Goal: Task Accomplishment & Management: Use online tool/utility

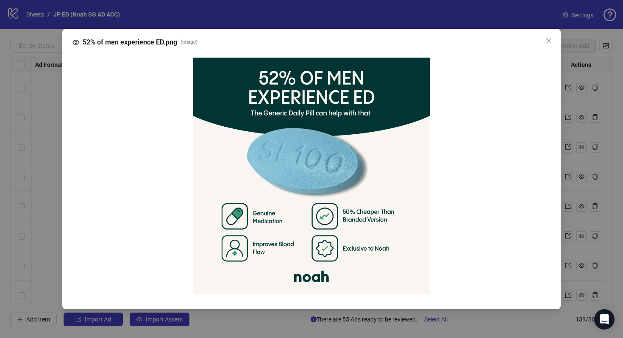
scroll to position [2457, 0]
click at [552, 42] on icon "close" at bounding box center [548, 40] width 7 height 7
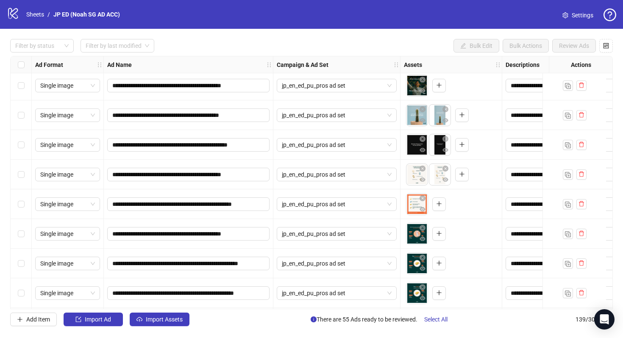
scroll to position [3182, 0]
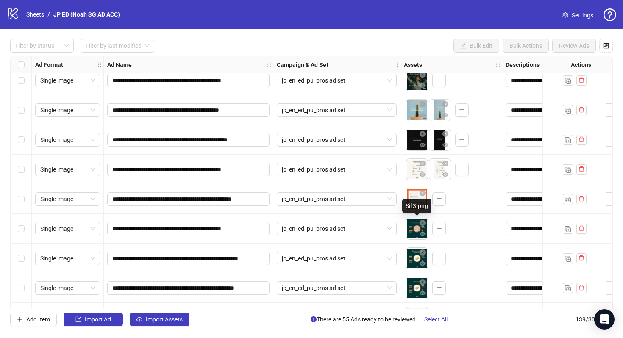
click at [412, 229] on body "**********" at bounding box center [311, 169] width 623 height 338
click at [421, 231] on span "button" at bounding box center [423, 234] width 6 height 7
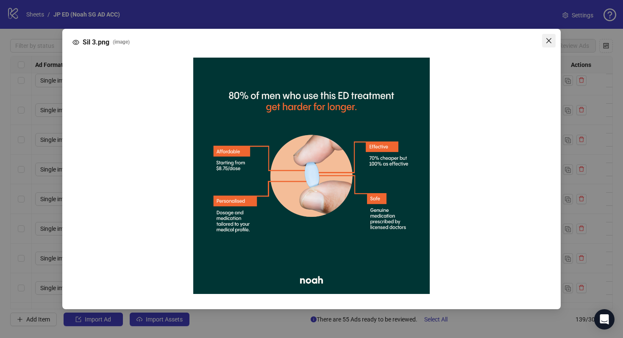
click at [553, 41] on span "Close" at bounding box center [549, 40] width 14 height 7
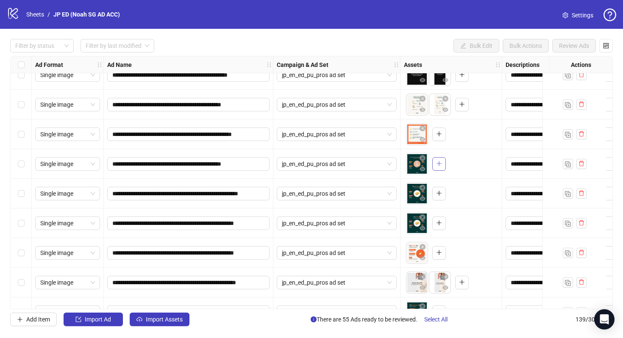
scroll to position [3274, 0]
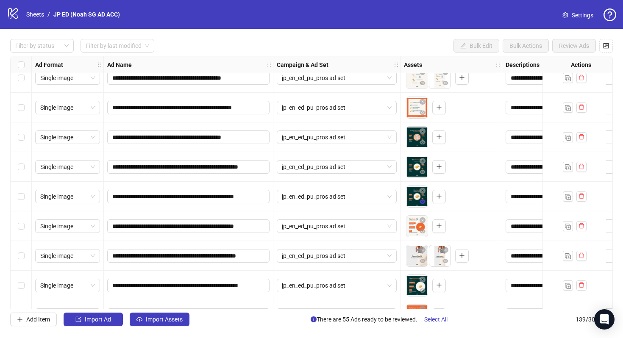
click at [424, 203] on icon "eye" at bounding box center [423, 202] width 6 height 4
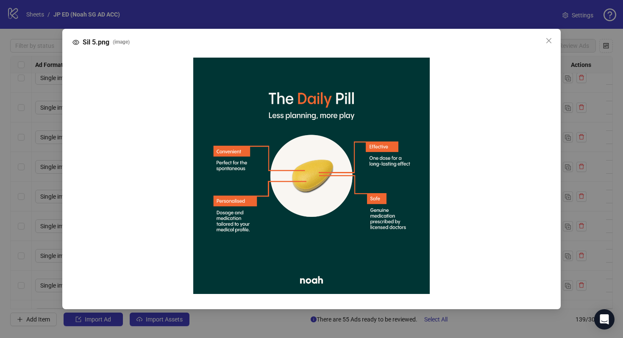
click at [593, 95] on div "Sil 5.png ( image )" at bounding box center [311, 169] width 623 height 338
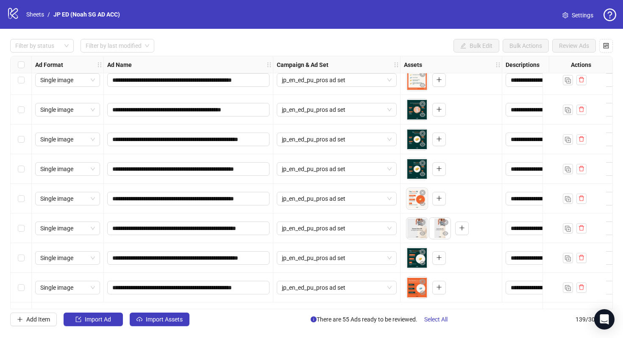
scroll to position [3196, 0]
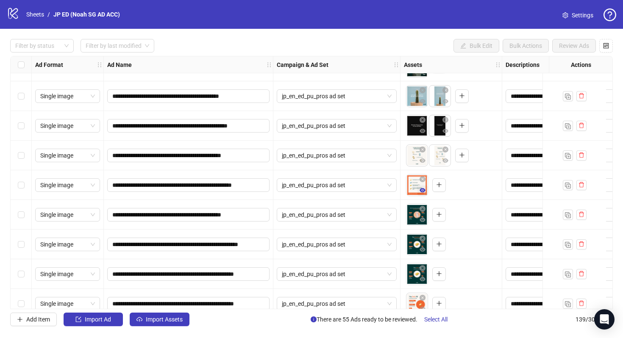
click at [425, 189] on icon "eye" at bounding box center [423, 190] width 6 height 4
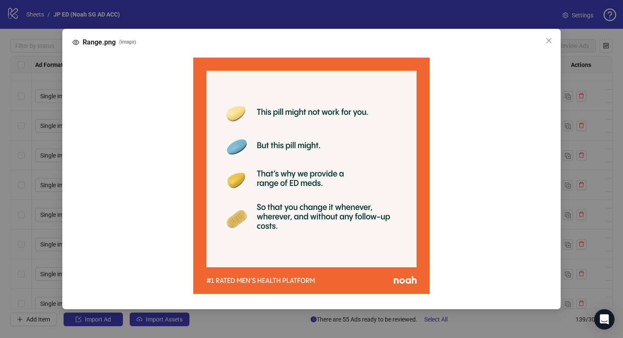
click at [596, 125] on div "Range.png ( image )" at bounding box center [311, 169] width 623 height 338
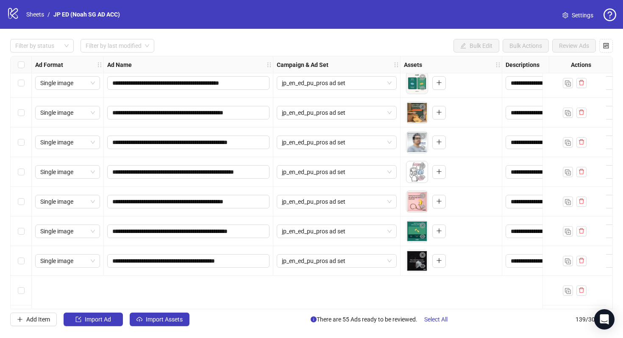
scroll to position [2791, 0]
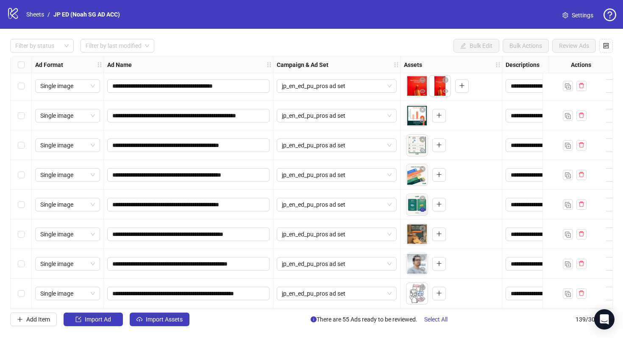
click at [422, 208] on icon "eye" at bounding box center [423, 210] width 6 height 4
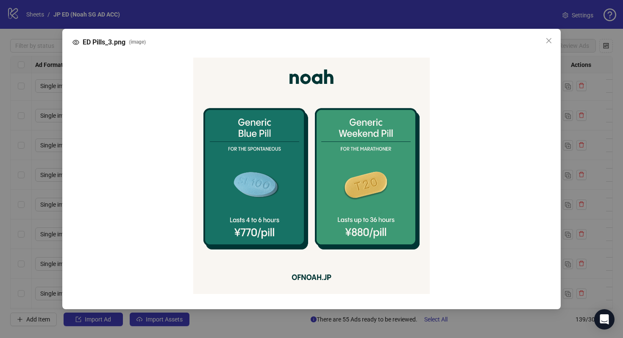
click at [599, 84] on div "ED Pills_3.png ( image )" at bounding box center [311, 169] width 623 height 338
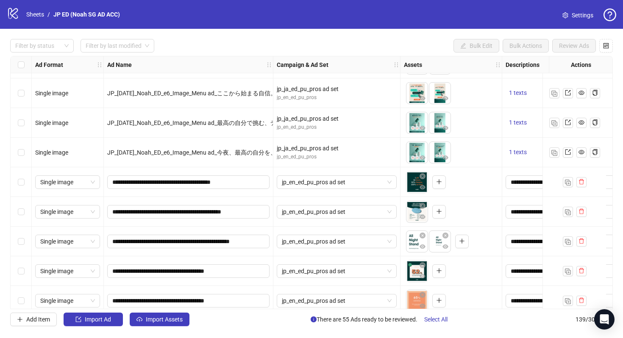
scroll to position [2390, 0]
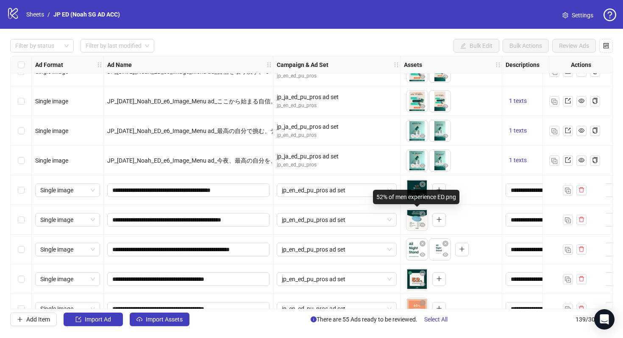
click at [415, 226] on body "logo/logo-mobile Sheets / JP ED (Noah SG AD ACC) Settings Filter by status Filt…" at bounding box center [311, 169] width 623 height 338
click at [421, 226] on icon "eye" at bounding box center [423, 225] width 6 height 4
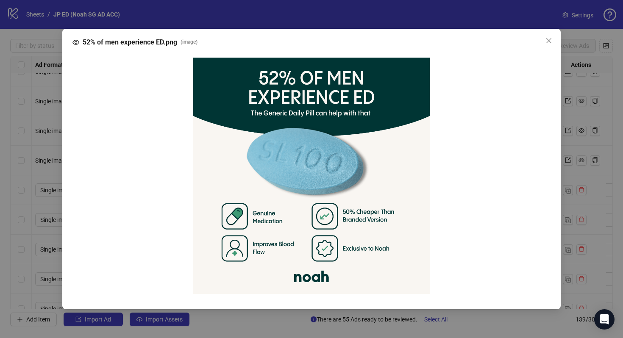
click at [607, 145] on div "52% of men experience ED.png ( image )" at bounding box center [311, 169] width 623 height 338
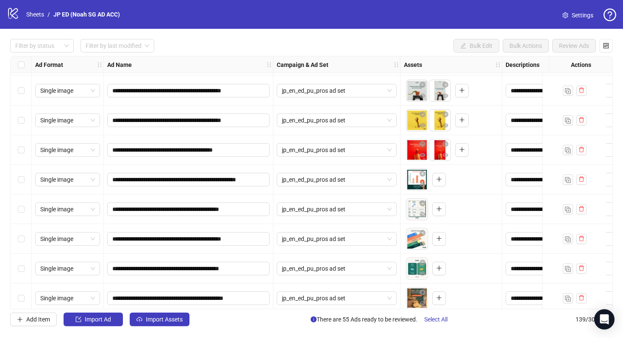
scroll to position [2813, 0]
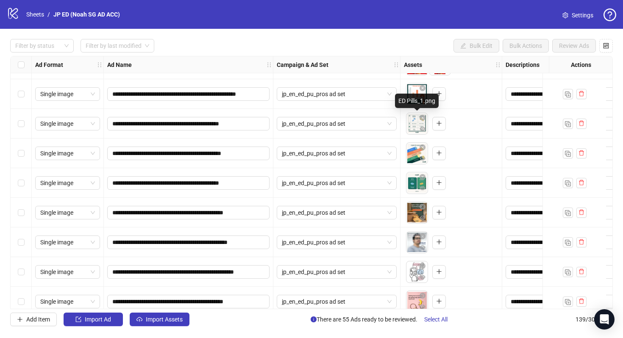
click at [416, 128] on body "**********" at bounding box center [311, 169] width 623 height 338
click at [423, 132] on span "button" at bounding box center [423, 128] width 6 height 7
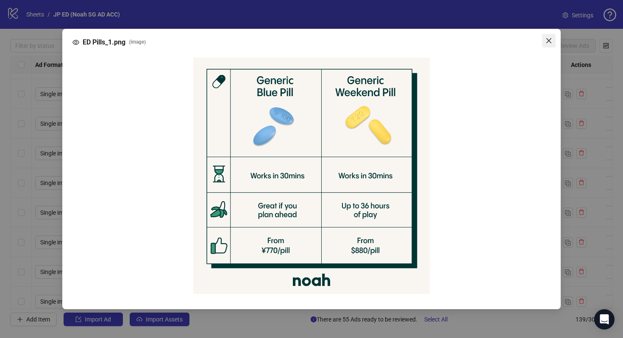
click at [550, 39] on icon "close" at bounding box center [548, 40] width 5 height 5
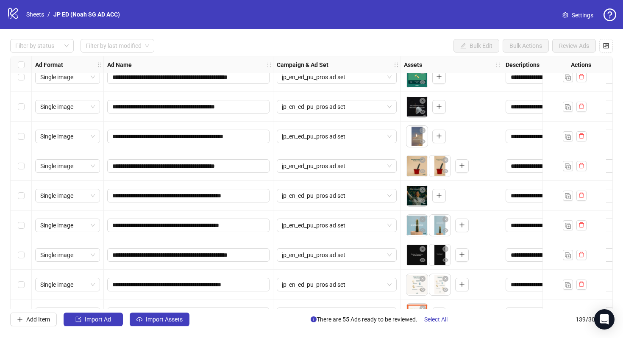
scroll to position [3053, 0]
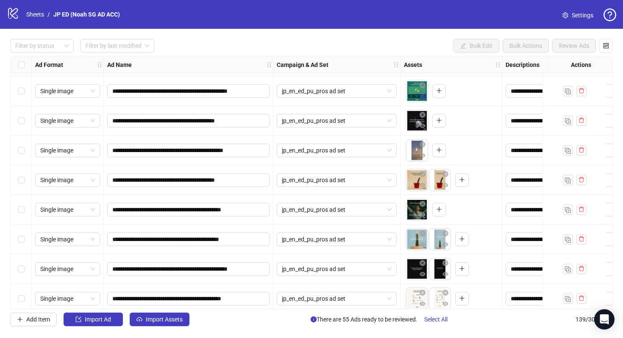
click at [423, 97] on icon "eye" at bounding box center [423, 96] width 6 height 4
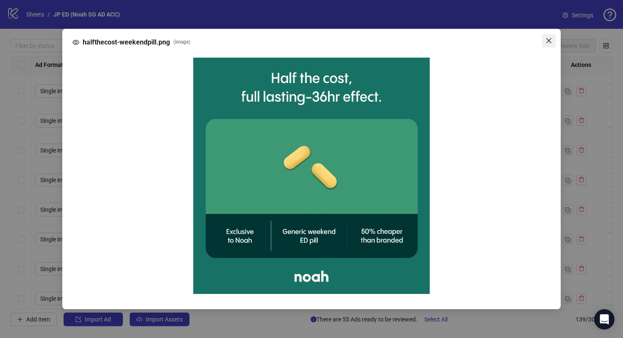
click at [553, 40] on span "Close" at bounding box center [549, 40] width 14 height 7
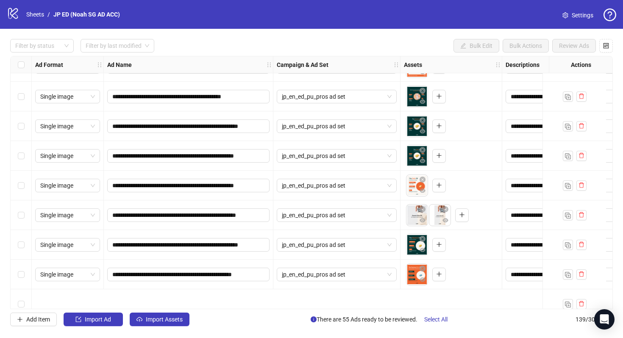
scroll to position [3264, 0]
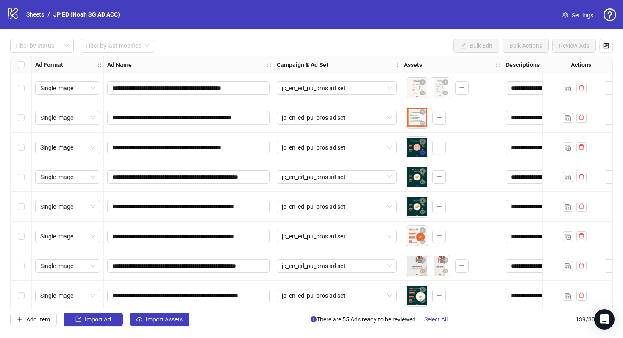
click at [423, 153] on icon "eye" at bounding box center [423, 152] width 6 height 4
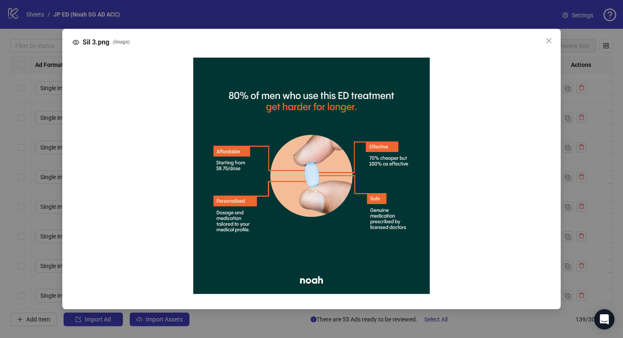
click at [614, 124] on div "Sil 3.png ( image )" at bounding box center [311, 169] width 623 height 338
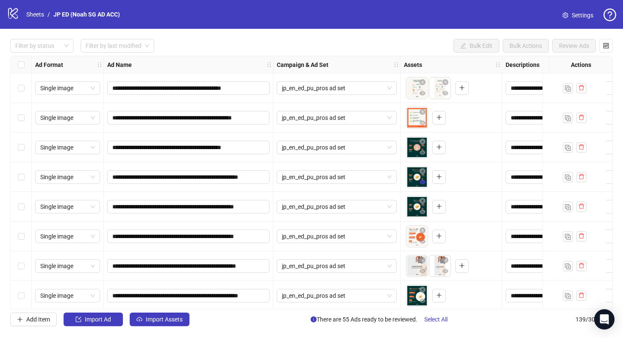
click at [423, 184] on icon "eye" at bounding box center [423, 182] width 6 height 4
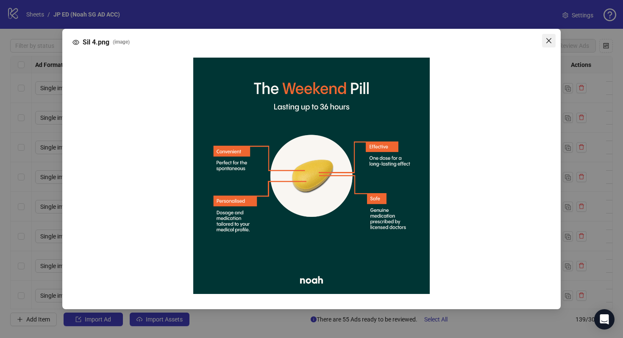
click at [548, 39] on icon "close" at bounding box center [548, 40] width 5 height 5
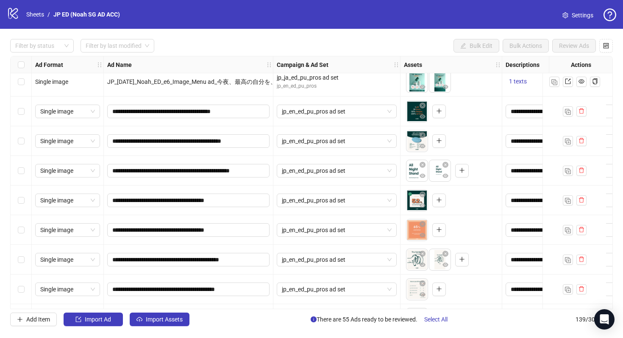
scroll to position [2455, 0]
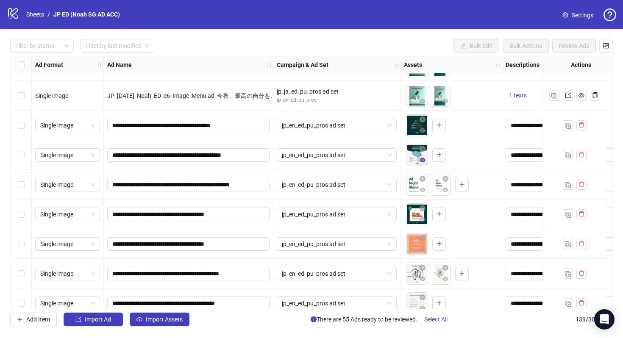
click at [420, 161] on icon "eye" at bounding box center [423, 160] width 6 height 6
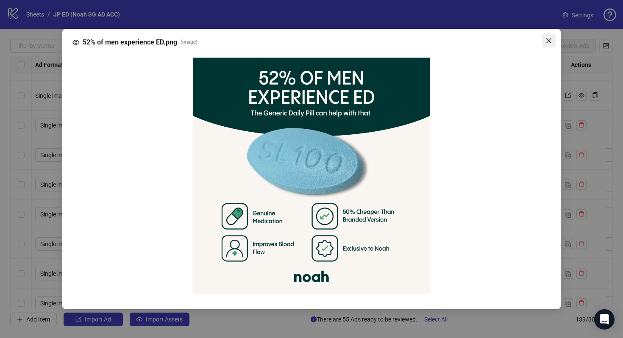
click at [552, 38] on span "Close" at bounding box center [549, 40] width 14 height 7
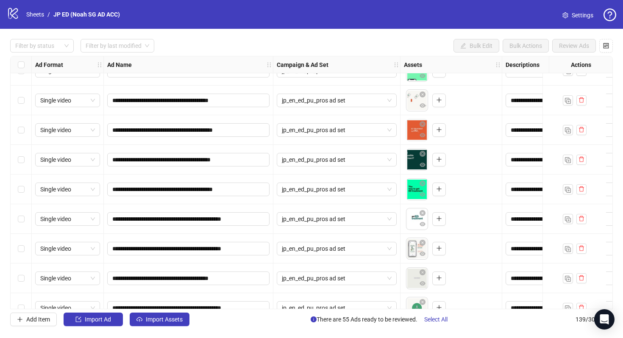
scroll to position [3892, 0]
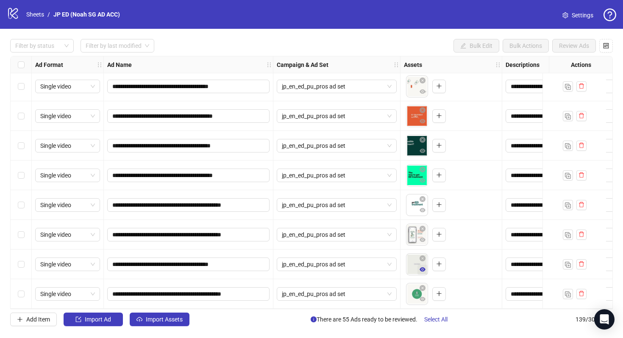
click at [420, 267] on icon "eye" at bounding box center [423, 269] width 6 height 4
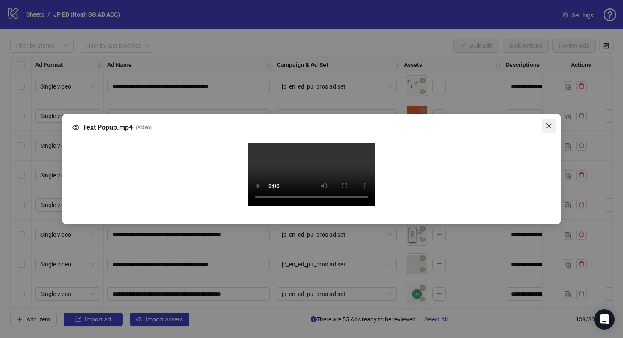
click at [550, 122] on icon "close" at bounding box center [548, 125] width 7 height 7
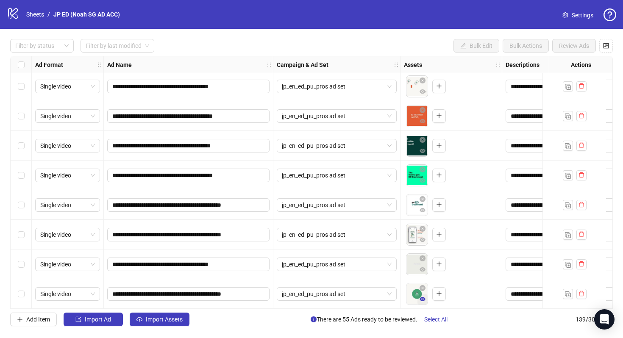
click at [420, 297] on icon "eye" at bounding box center [423, 299] width 6 height 6
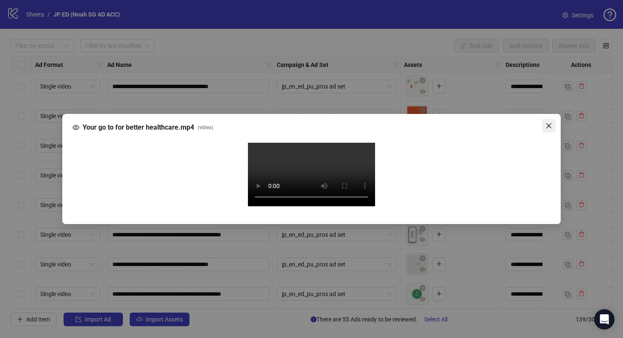
click at [551, 122] on icon "close" at bounding box center [548, 125] width 7 height 7
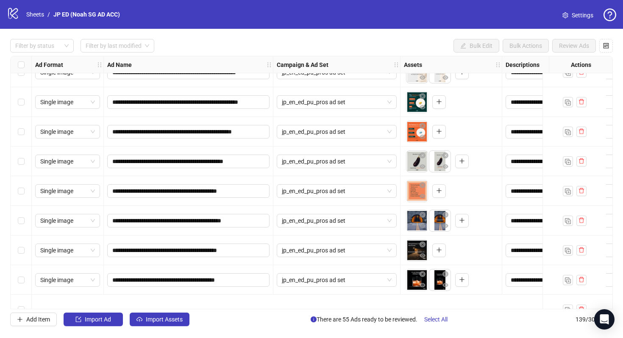
scroll to position [3370, 0]
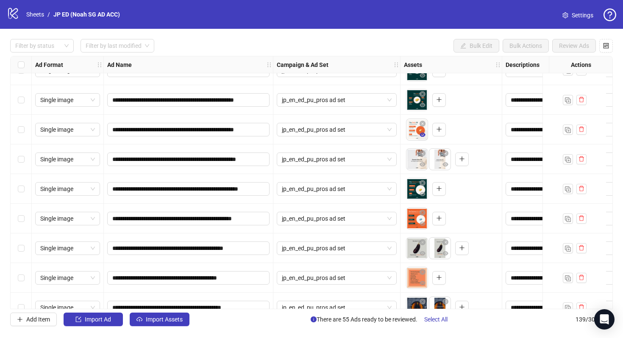
click at [421, 136] on icon "eye" at bounding box center [423, 135] width 6 height 4
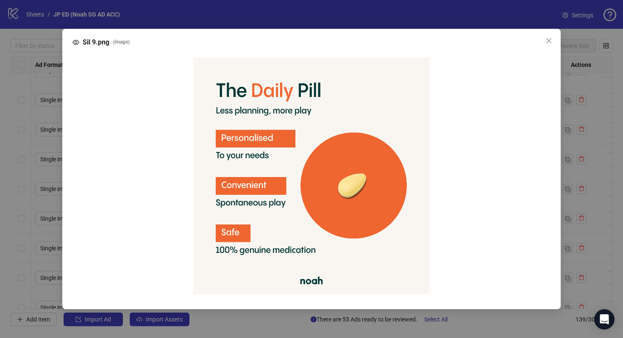
click at [602, 145] on div "Sil 9.png ( image )" at bounding box center [311, 169] width 623 height 338
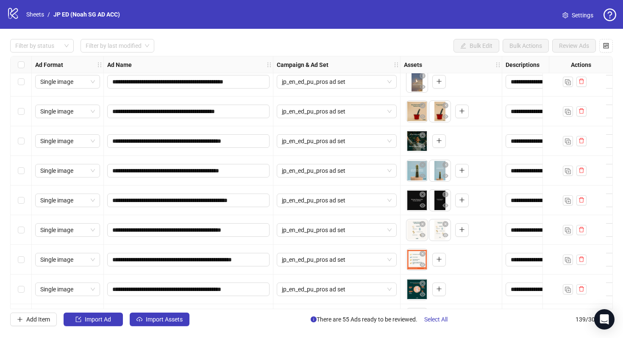
scroll to position [3189, 0]
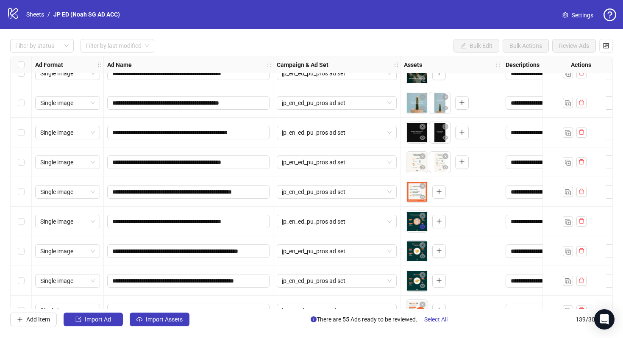
click at [421, 227] on icon "eye" at bounding box center [423, 227] width 6 height 4
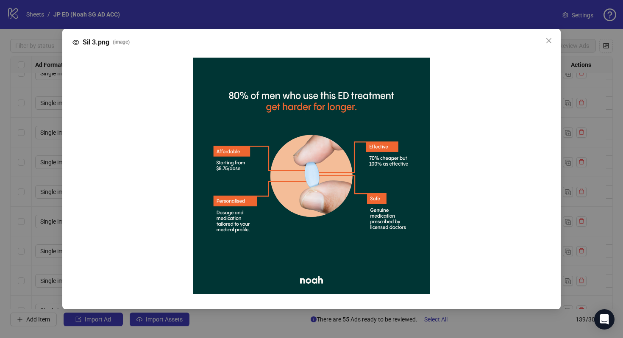
click at [430, 317] on div "Sil 3.png ( image )" at bounding box center [311, 169] width 623 height 338
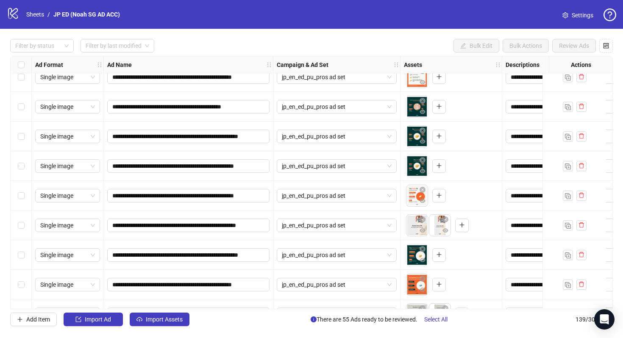
scroll to position [3326, 0]
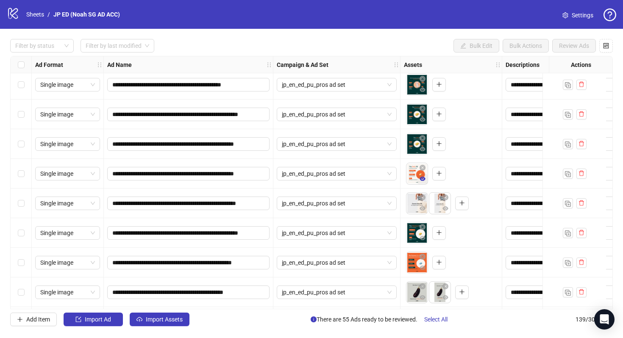
click at [424, 179] on icon "eye" at bounding box center [423, 179] width 6 height 4
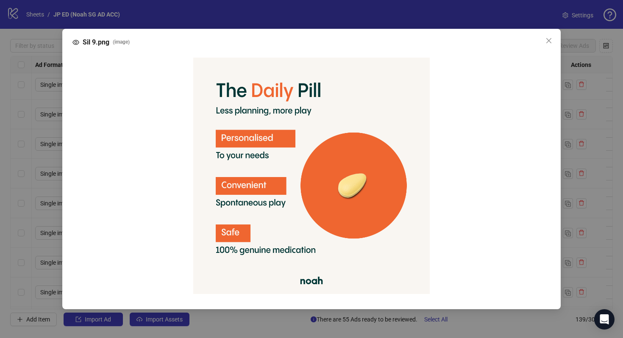
click at [612, 76] on div "Sil 9.png ( image )" at bounding box center [311, 169] width 623 height 338
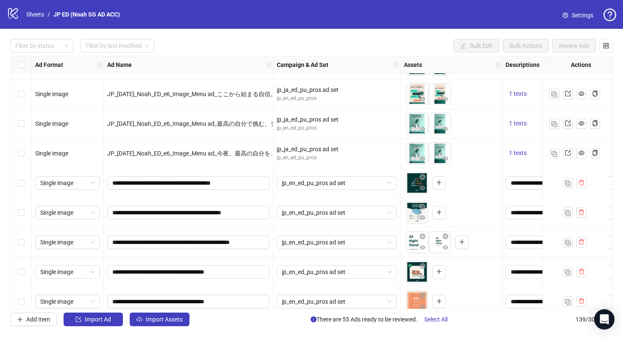
scroll to position [2398, 0]
click at [424, 218] on icon "eye" at bounding box center [423, 217] width 6 height 4
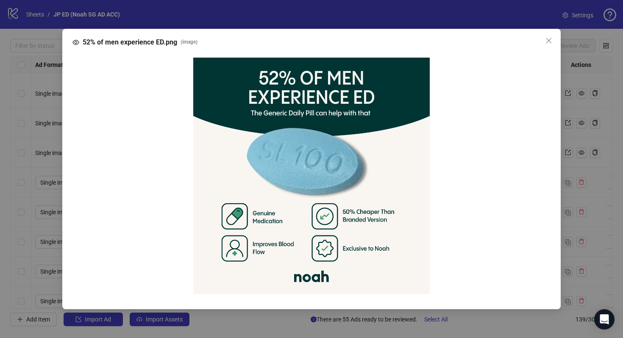
click at [622, 158] on div "52% of men experience ED.png ( image )" at bounding box center [311, 169] width 623 height 338
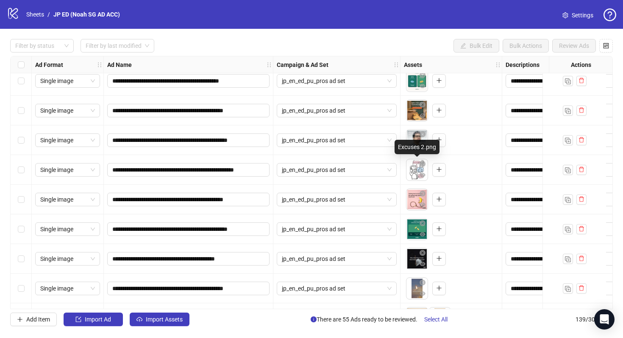
scroll to position [2915, 0]
click at [420, 233] on icon "eye" at bounding box center [423, 234] width 6 height 4
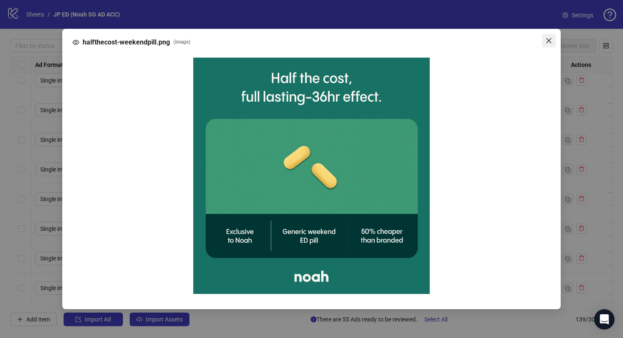
click at [548, 42] on icon "close" at bounding box center [548, 40] width 7 height 7
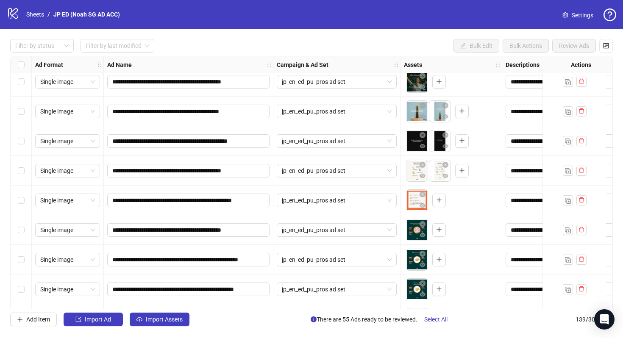
scroll to position [3220, 0]
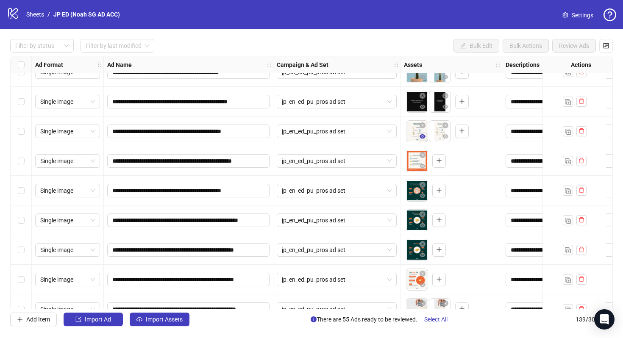
click at [422, 137] on icon "eye" at bounding box center [423, 136] width 6 height 4
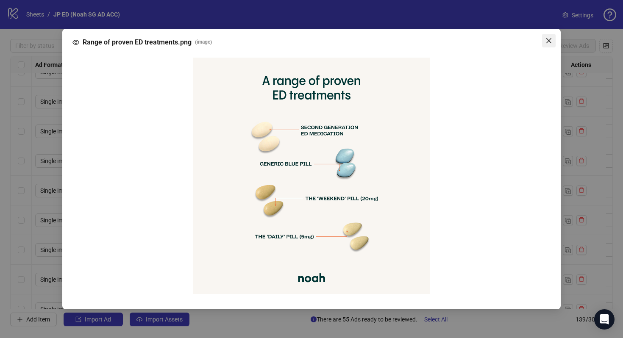
click at [545, 37] on icon "close" at bounding box center [548, 40] width 7 height 7
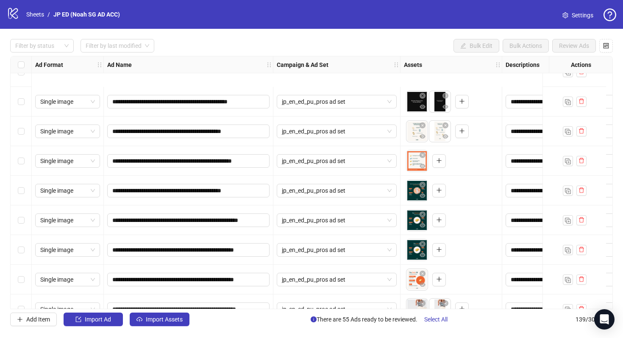
scroll to position [3283, 0]
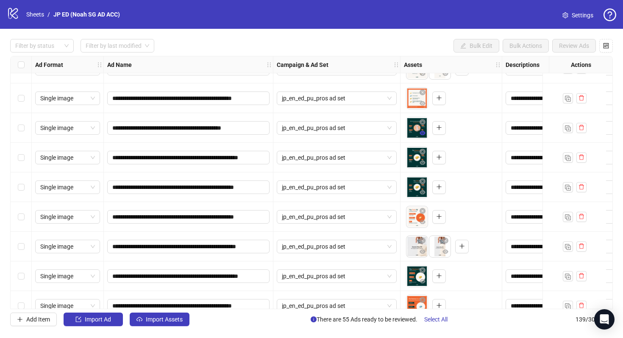
click at [420, 131] on icon "eye" at bounding box center [423, 133] width 6 height 4
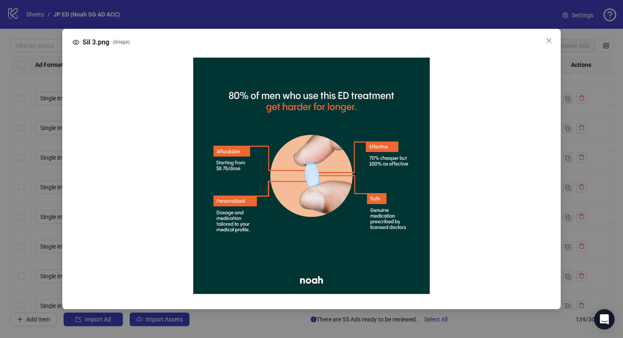
click at [575, 184] on div "Sil 3.png ( image )" at bounding box center [311, 169] width 623 height 338
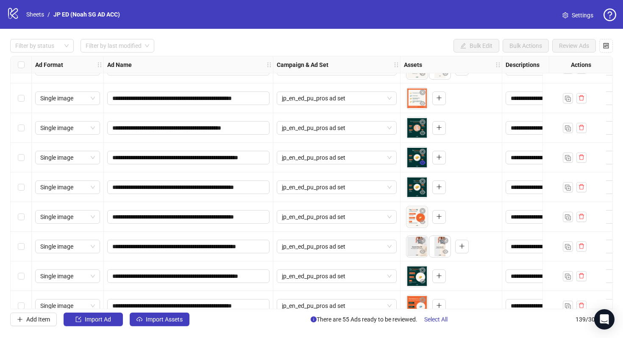
click at [424, 161] on icon "eye" at bounding box center [423, 163] width 6 height 6
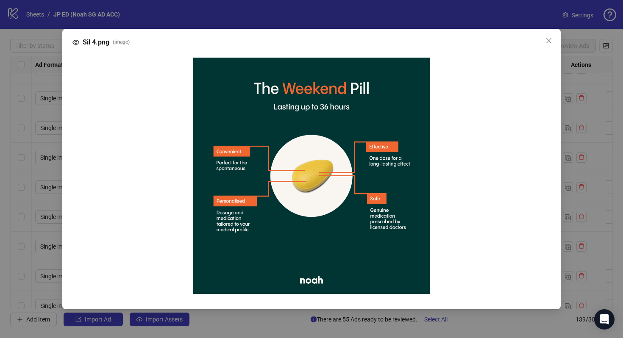
click at [597, 198] on div "Sil 4.png ( image )" at bounding box center [311, 169] width 623 height 338
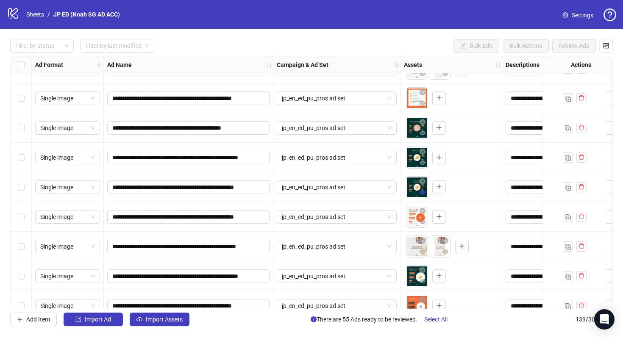
click at [424, 191] on icon "eye" at bounding box center [423, 192] width 6 height 4
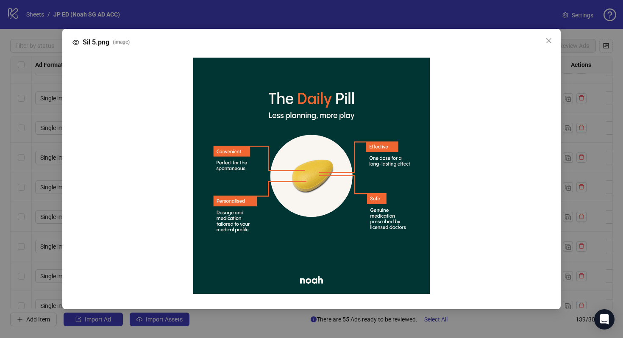
click at [608, 154] on div "Sil 5.png ( image )" at bounding box center [311, 169] width 623 height 338
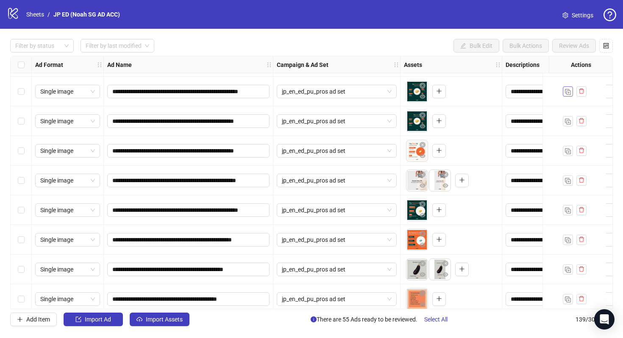
scroll to position [3388, 0]
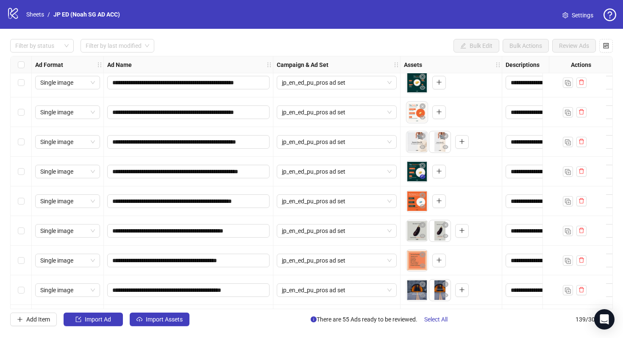
click at [420, 173] on button "button" at bounding box center [422, 177] width 10 height 10
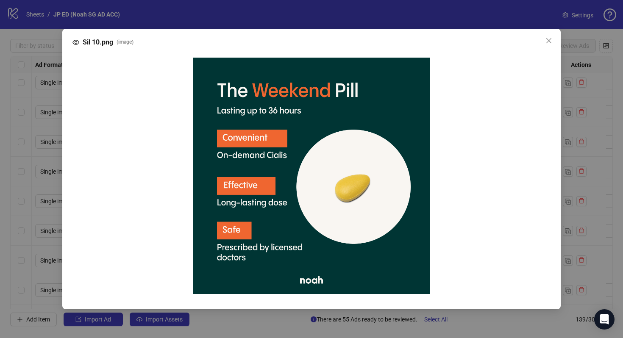
click at [602, 141] on div "Sil 10.png ( image )" at bounding box center [311, 169] width 623 height 338
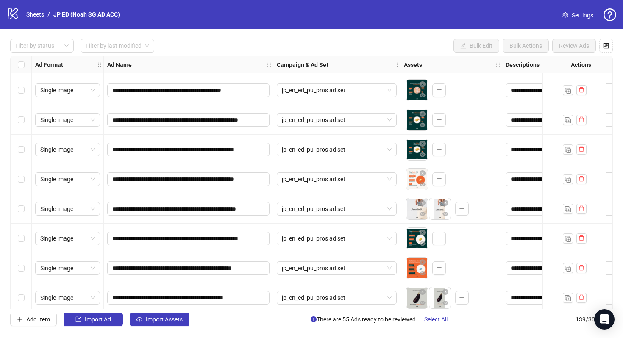
scroll to position [3253, 0]
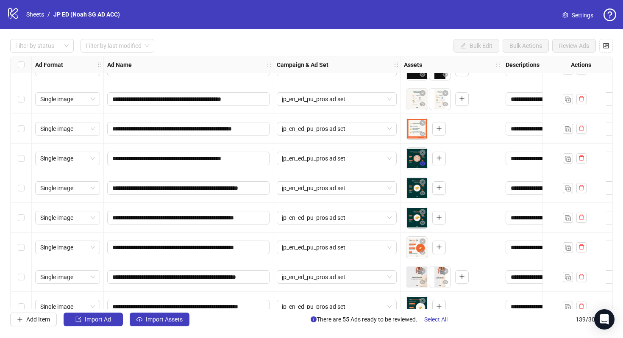
click at [422, 163] on icon "eye" at bounding box center [423, 163] width 6 height 4
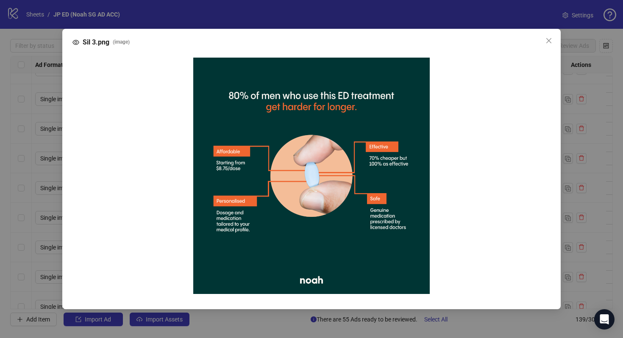
click at [598, 122] on div "Sil 3.png ( image )" at bounding box center [311, 169] width 623 height 338
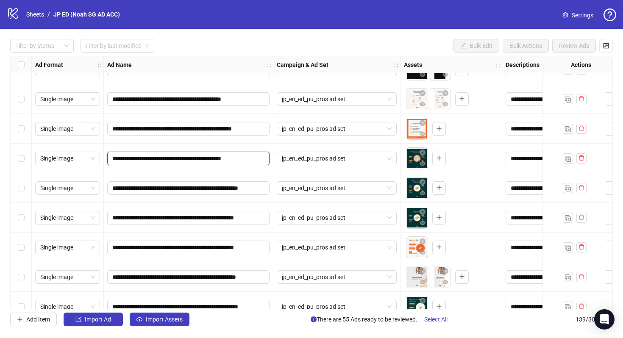
click at [131, 157] on input "**********" at bounding box center [187, 158] width 150 height 9
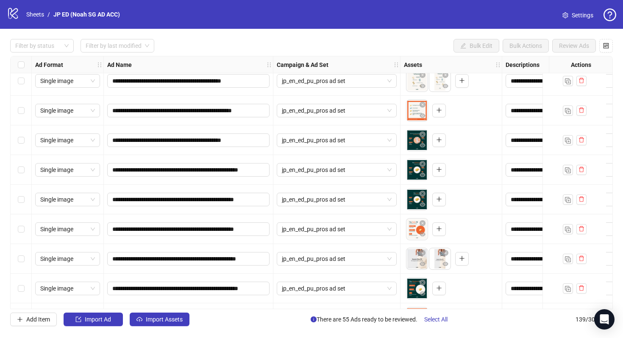
click at [481, 190] on div "**********" at bounding box center [311, 182] width 603 height 253
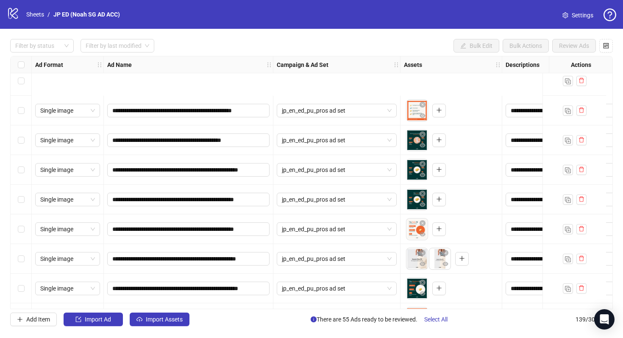
scroll to position [3368, 0]
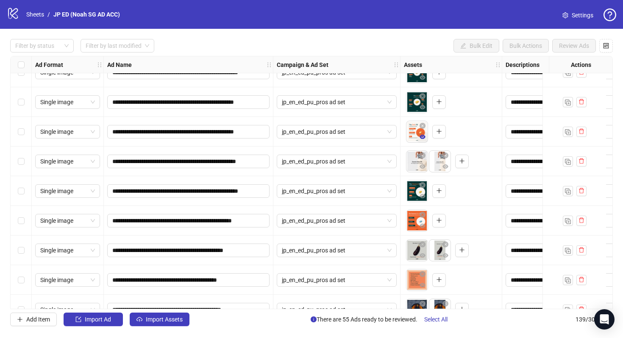
click at [422, 138] on icon "eye" at bounding box center [423, 137] width 6 height 4
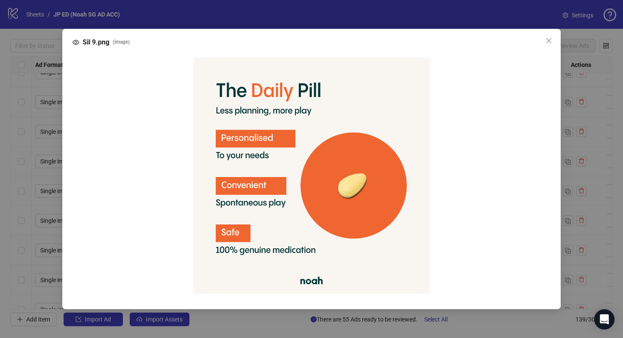
click at [567, 111] on div "Sil 9.png ( image )" at bounding box center [311, 169] width 623 height 338
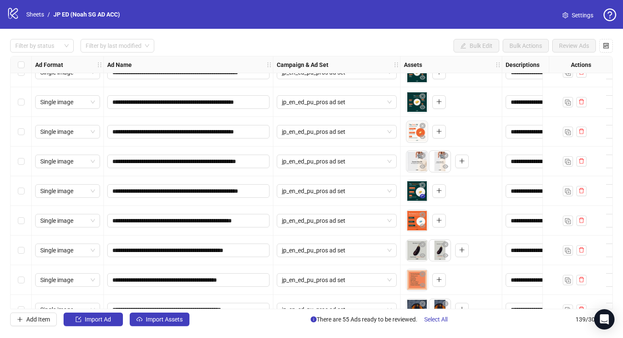
click at [425, 195] on icon "eye" at bounding box center [423, 196] width 6 height 4
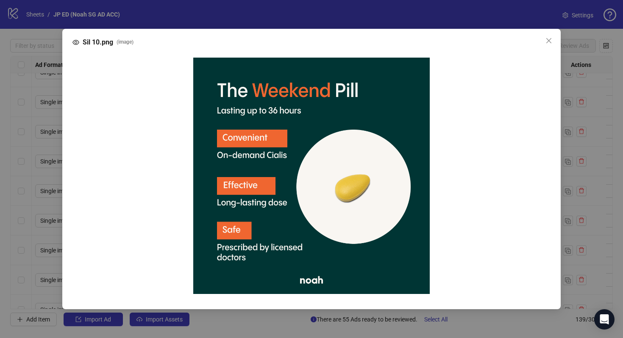
click at [604, 169] on div "Sil 10.png ( image )" at bounding box center [311, 169] width 623 height 338
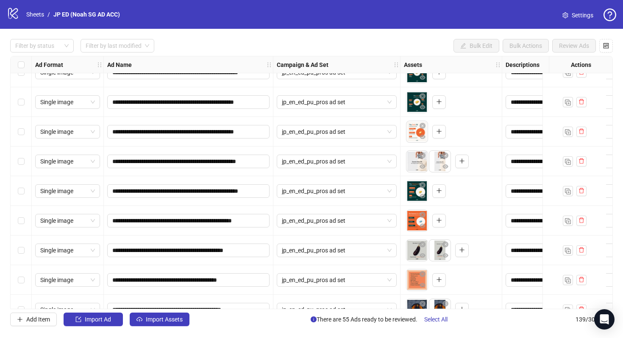
scroll to position [3399, 0]
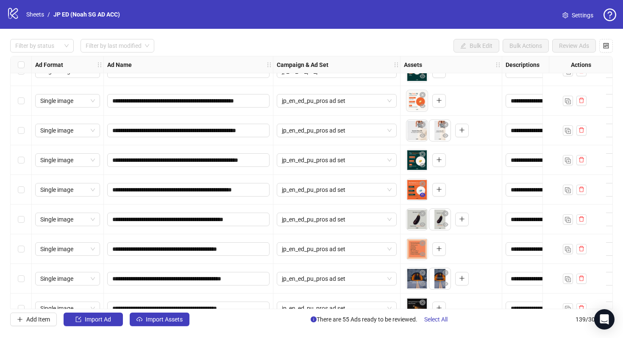
click at [422, 195] on icon "eye" at bounding box center [423, 195] width 6 height 4
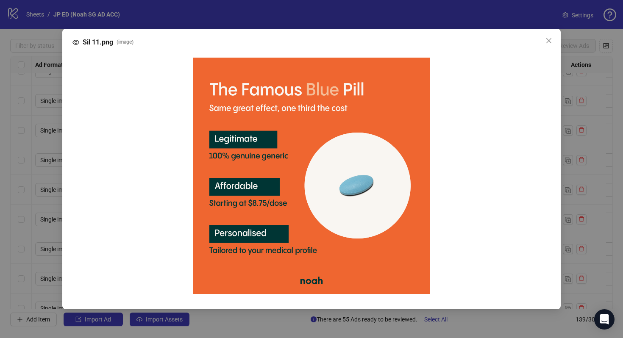
click at [588, 199] on div "Sil 11.png ( image )" at bounding box center [311, 169] width 623 height 338
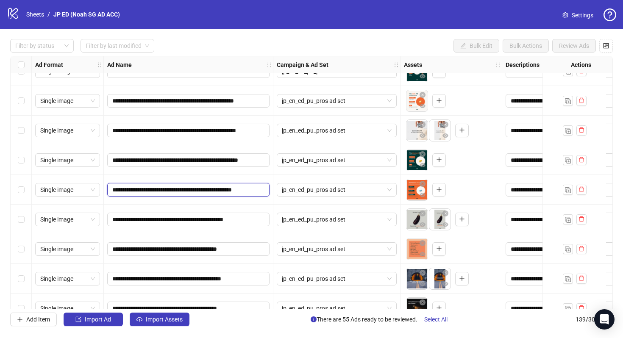
click at [198, 187] on input "**********" at bounding box center [187, 189] width 150 height 9
click at [479, 188] on div "To pick up a draggable item, press the space bar. While dragging, use the arrow…" at bounding box center [451, 190] width 95 height 26
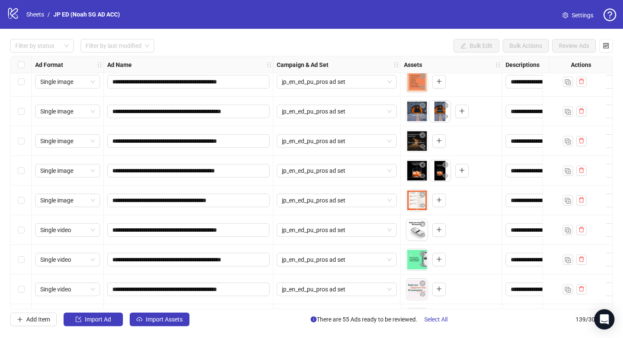
scroll to position [3572, 0]
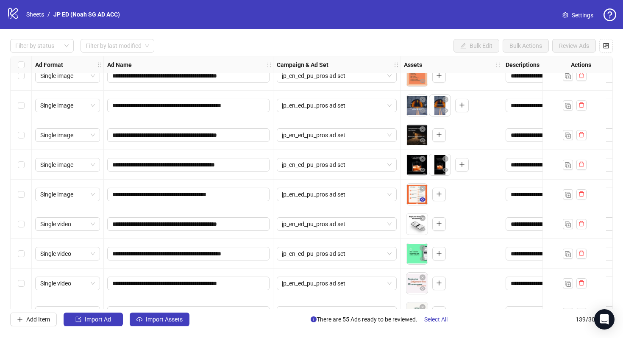
click at [424, 198] on icon "eye" at bounding box center [423, 200] width 6 height 4
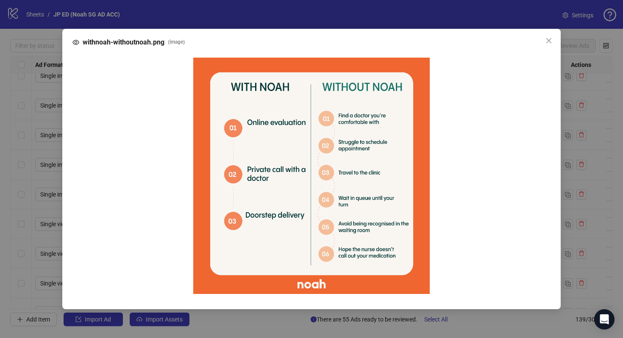
click at [591, 171] on div "withnoah-withoutnoah.png ( image )" at bounding box center [311, 169] width 623 height 338
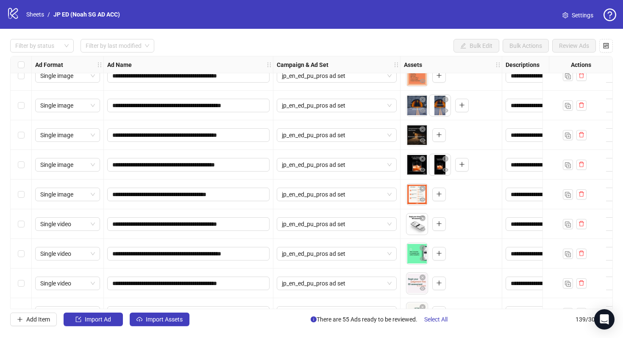
scroll to position [3609, 0]
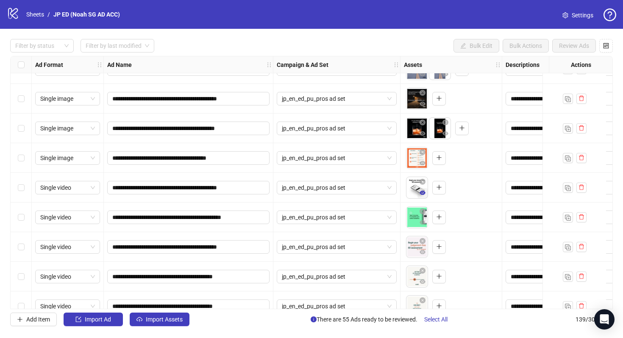
click at [422, 194] on icon "eye" at bounding box center [423, 193] width 6 height 6
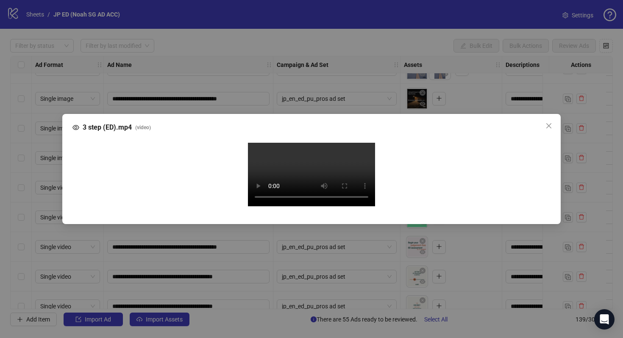
click at [572, 182] on div "3 step (ED).mp4 ( video ) Your browser does not support the video tag." at bounding box center [311, 169] width 623 height 338
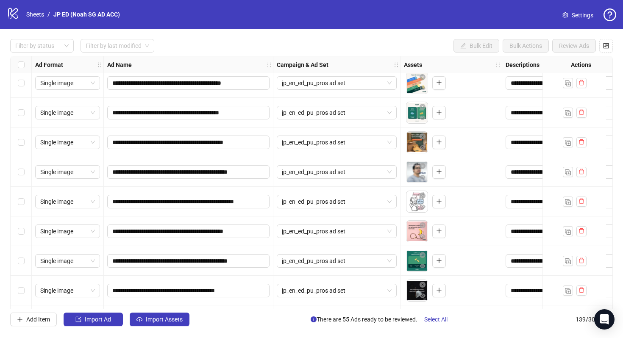
scroll to position [2881, 0]
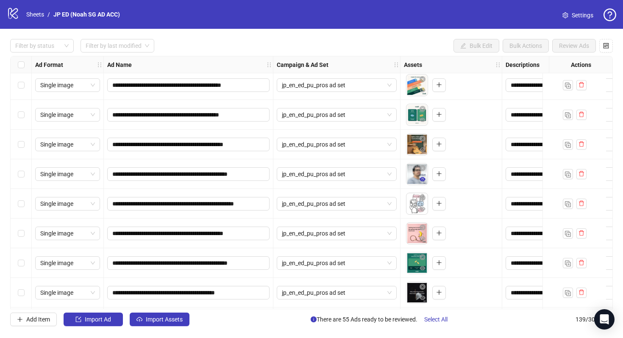
click at [422, 179] on icon "eye" at bounding box center [423, 179] width 6 height 4
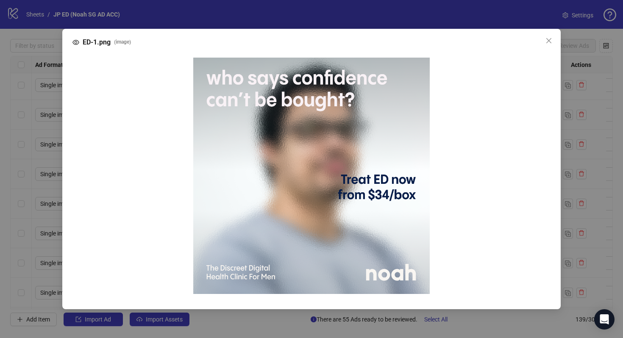
click at [609, 181] on div "ED-1.png ( image )" at bounding box center [311, 169] width 623 height 338
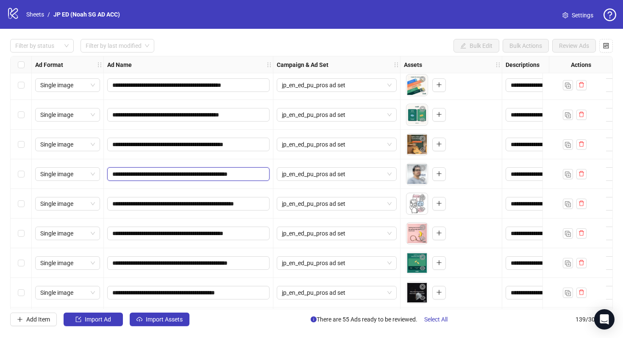
click at [194, 173] on input "**********" at bounding box center [187, 174] width 150 height 9
click at [466, 216] on div "To pick up a draggable item, press the space bar. While dragging, use the arrow…" at bounding box center [451, 204] width 95 height 26
click at [420, 210] on icon "eye" at bounding box center [423, 209] width 6 height 6
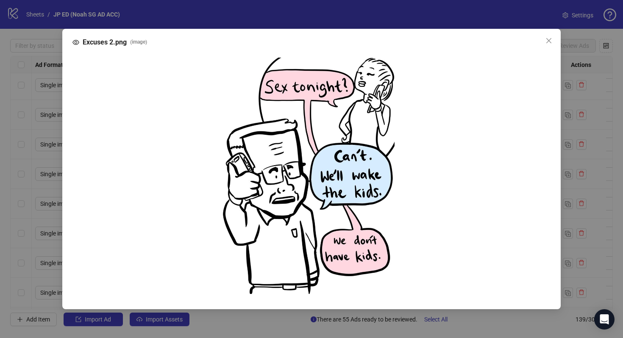
click at [579, 167] on div "Excuses 2.png ( image )" at bounding box center [311, 169] width 623 height 338
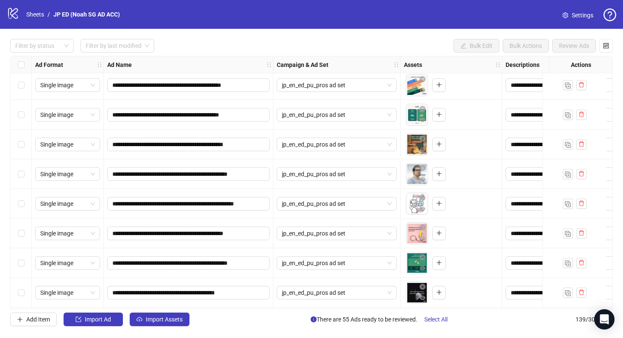
scroll to position [2914, 0]
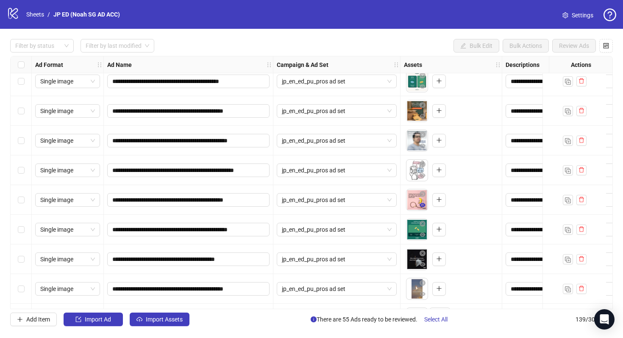
click at [423, 206] on icon "eye" at bounding box center [423, 205] width 6 height 4
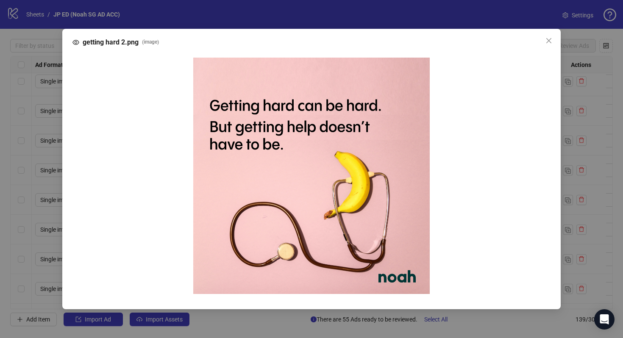
click at [569, 177] on div "getting hard 2.png ( image )" at bounding box center [311, 169] width 623 height 338
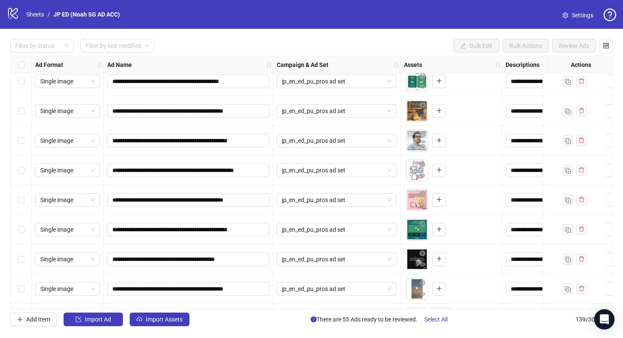
click at [421, 236] on icon "eye" at bounding box center [423, 235] width 6 height 4
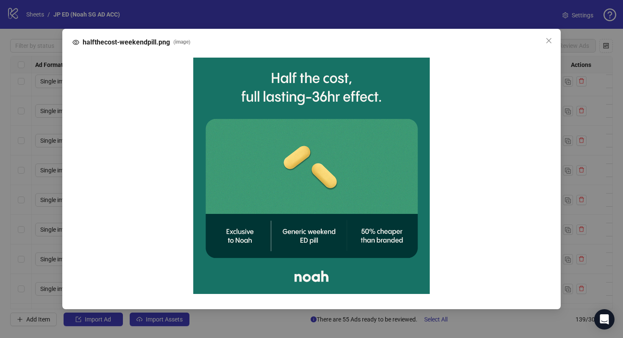
click at [594, 153] on div "halfthecost-weekendpill.png ( image )" at bounding box center [311, 169] width 623 height 338
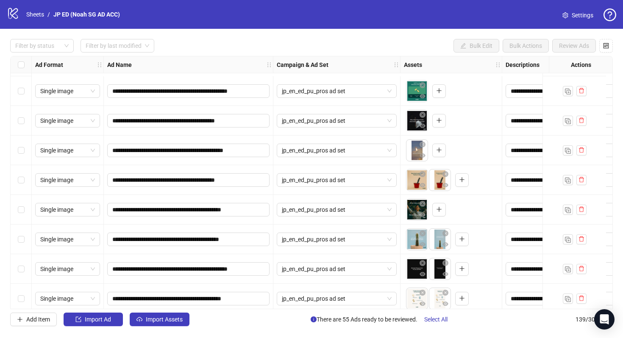
scroll to position [3129, 0]
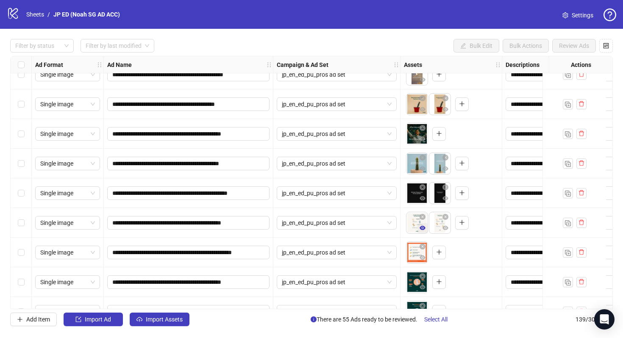
click at [425, 230] on icon "eye" at bounding box center [423, 228] width 6 height 6
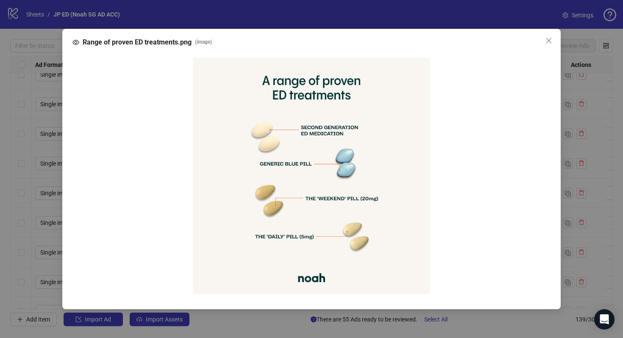
click at [586, 232] on div "Range of proven ED treatments.png ( image )" at bounding box center [311, 169] width 623 height 338
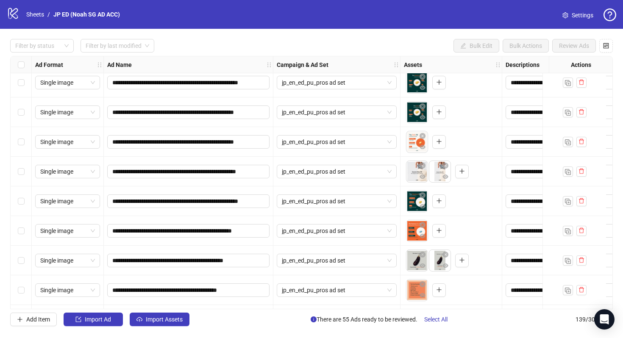
scroll to position [3359, 0]
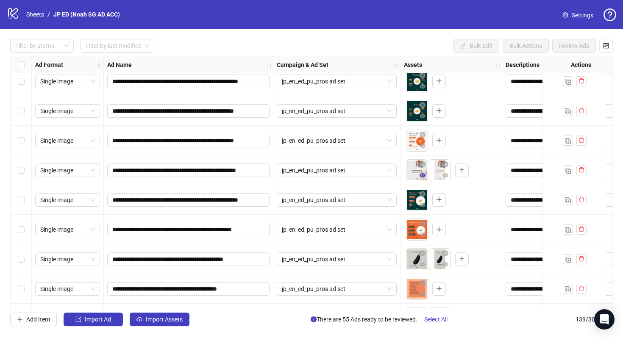
click at [424, 175] on icon "eye" at bounding box center [423, 175] width 6 height 4
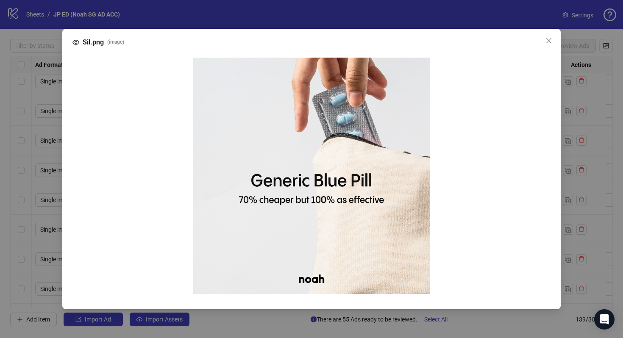
click at [593, 153] on div "Sil.png ( image )" at bounding box center [311, 169] width 623 height 338
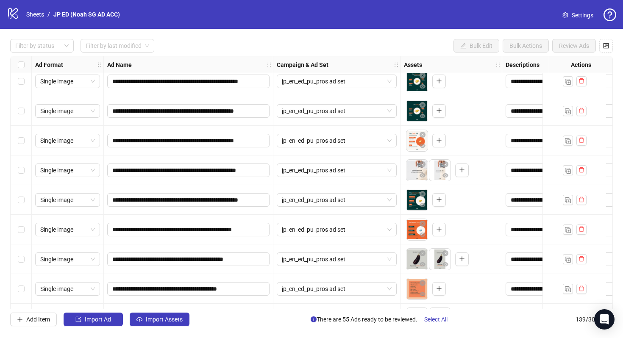
scroll to position [3418, 0]
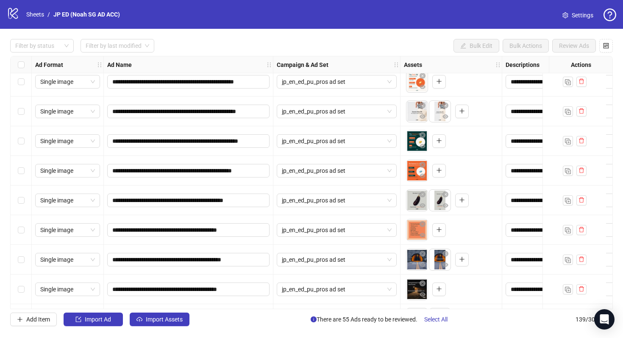
click at [465, 225] on div "To pick up a draggable item, press the space bar. While dragging, use the arrow…" at bounding box center [451, 230] width 95 height 26
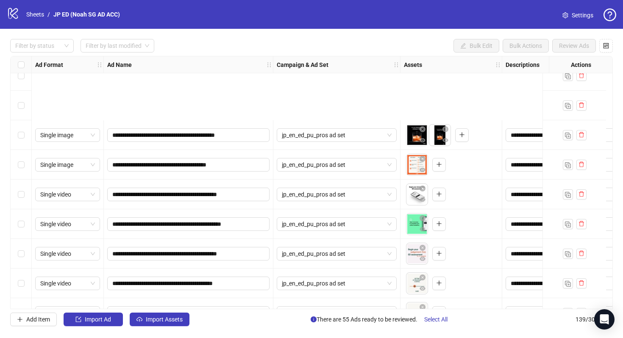
scroll to position [3892, 0]
